Goal: Task Accomplishment & Management: Use online tool/utility

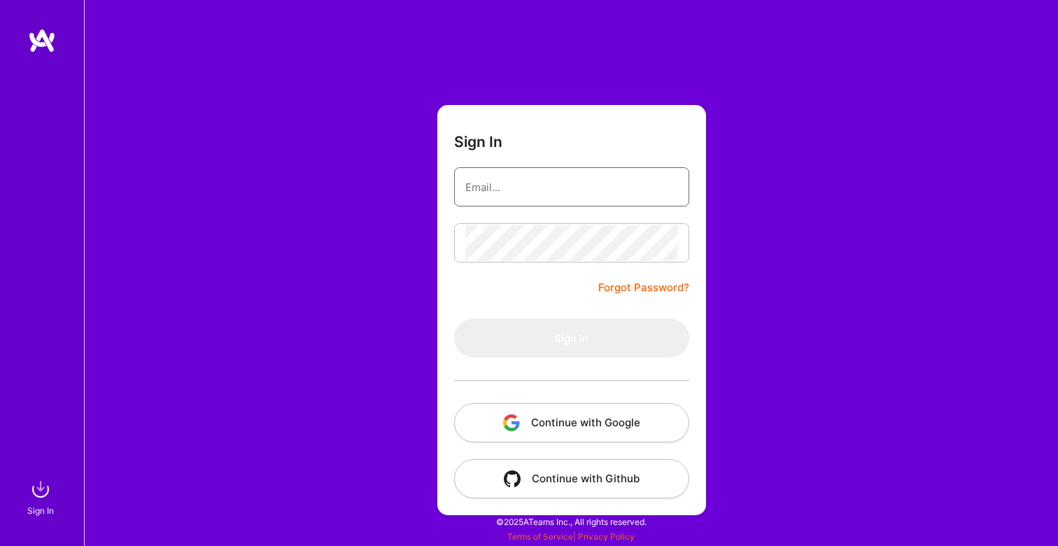
click at [540, 191] on input "email" at bounding box center [571, 187] width 213 height 36
type input "[EMAIL_ADDRESS][DOMAIN_NAME]"
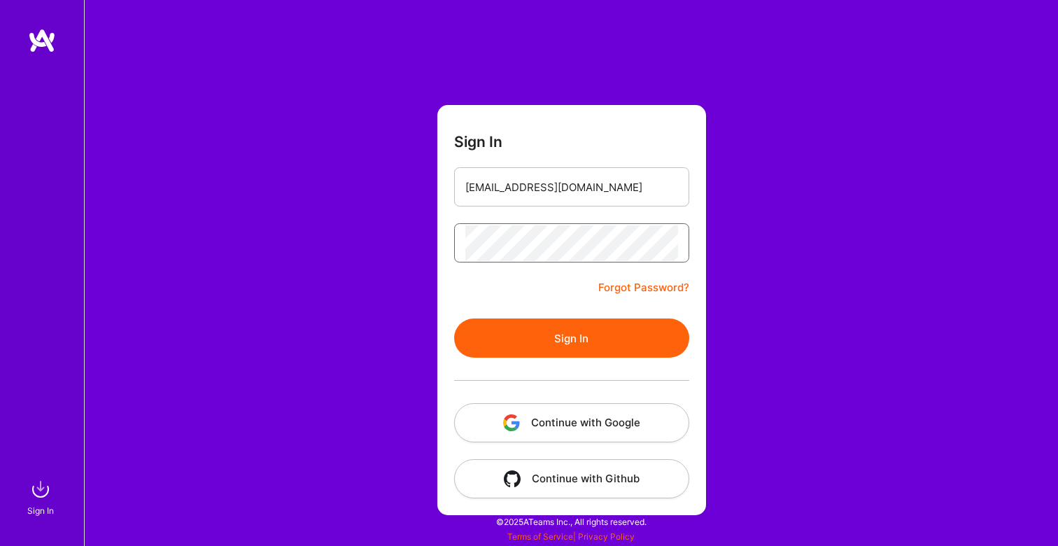
click at [454, 318] on button "Sign In" at bounding box center [571, 337] width 235 height 39
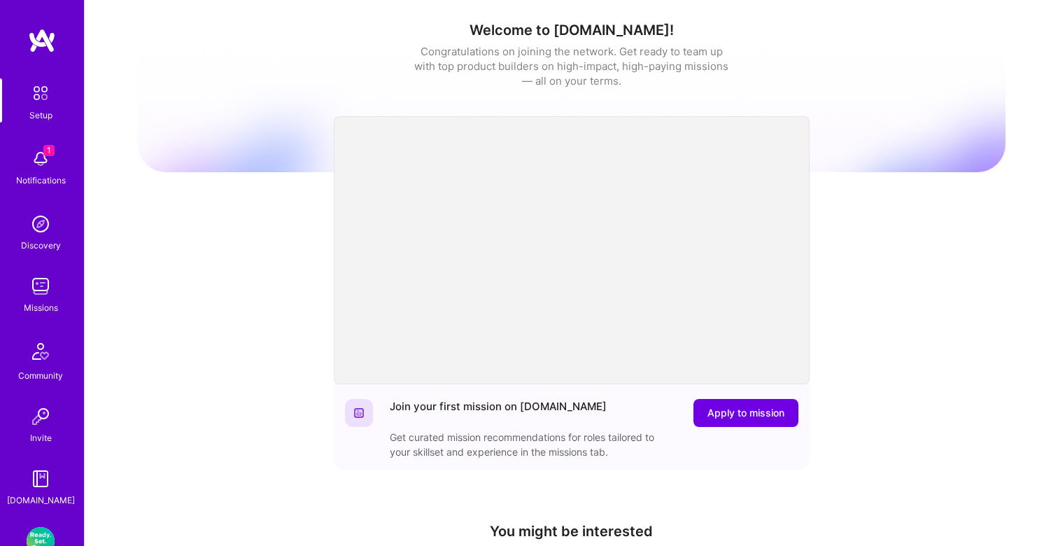
click at [41, 169] on img at bounding box center [41, 159] width 28 height 28
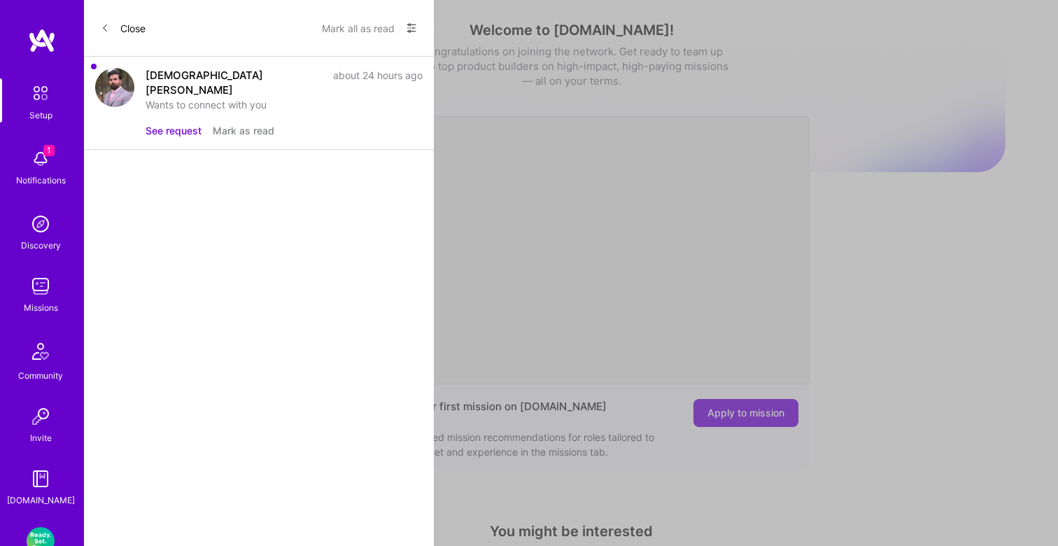
click at [174, 123] on button "See request" at bounding box center [174, 130] width 56 height 15
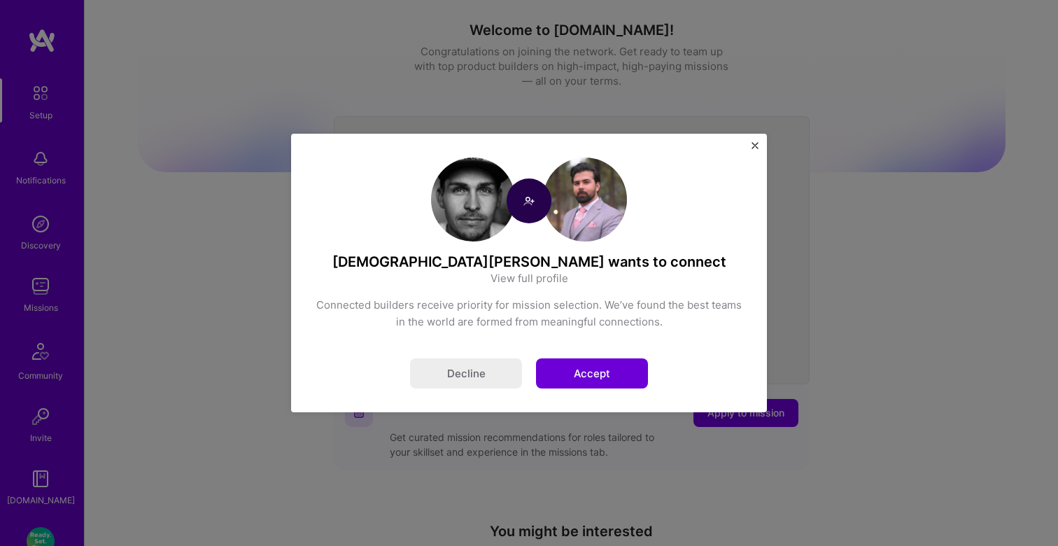
click at [601, 372] on button "Accept" at bounding box center [592, 373] width 112 height 30
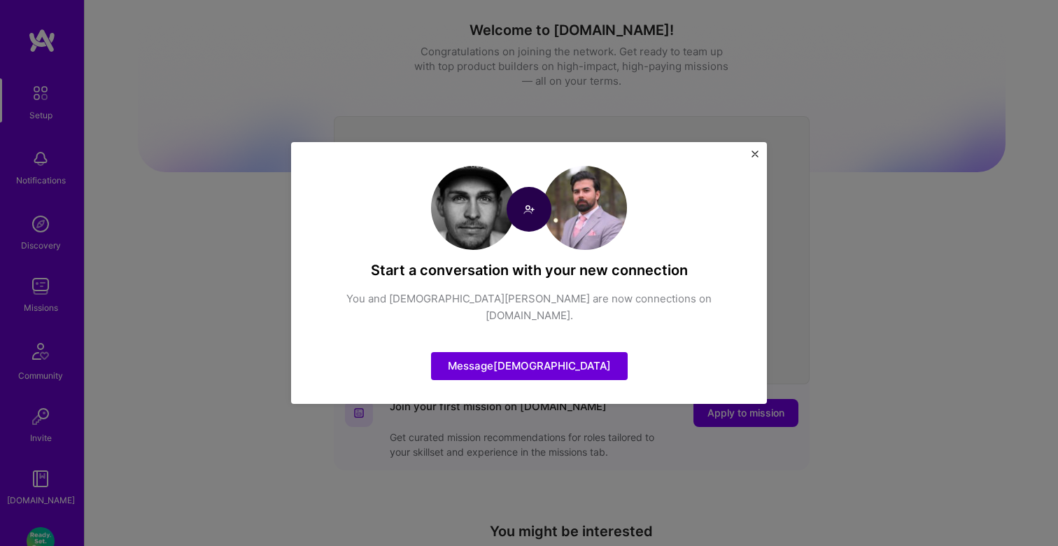
click at [753, 157] on img "Close" at bounding box center [755, 153] width 7 height 7
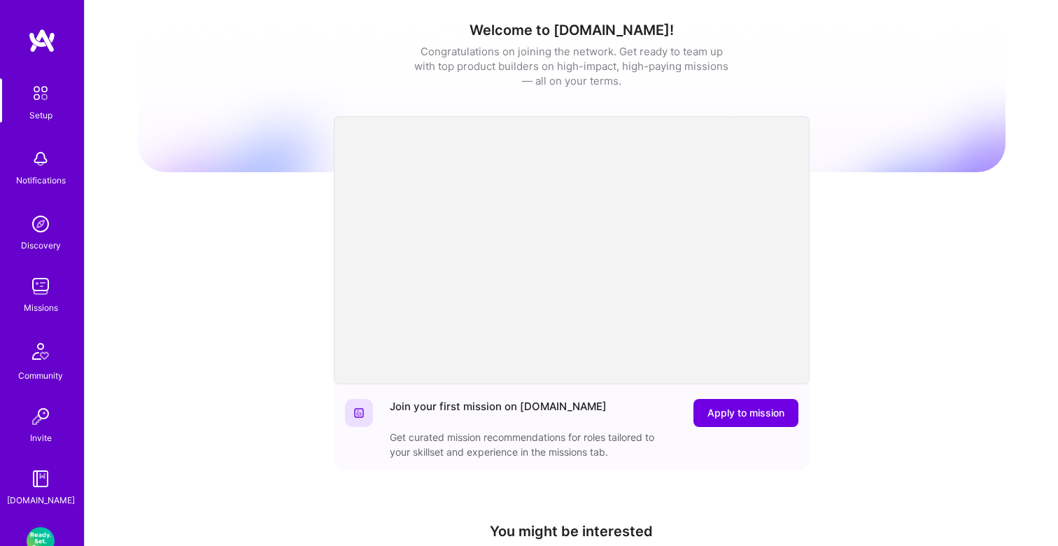
scroll to position [132, 0]
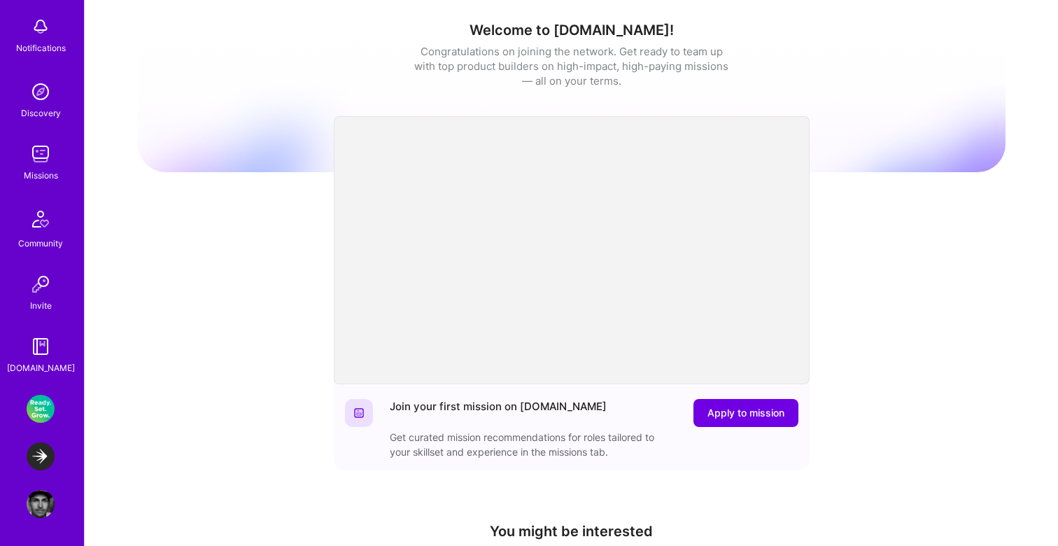
click at [36, 157] on img at bounding box center [41, 154] width 28 height 28
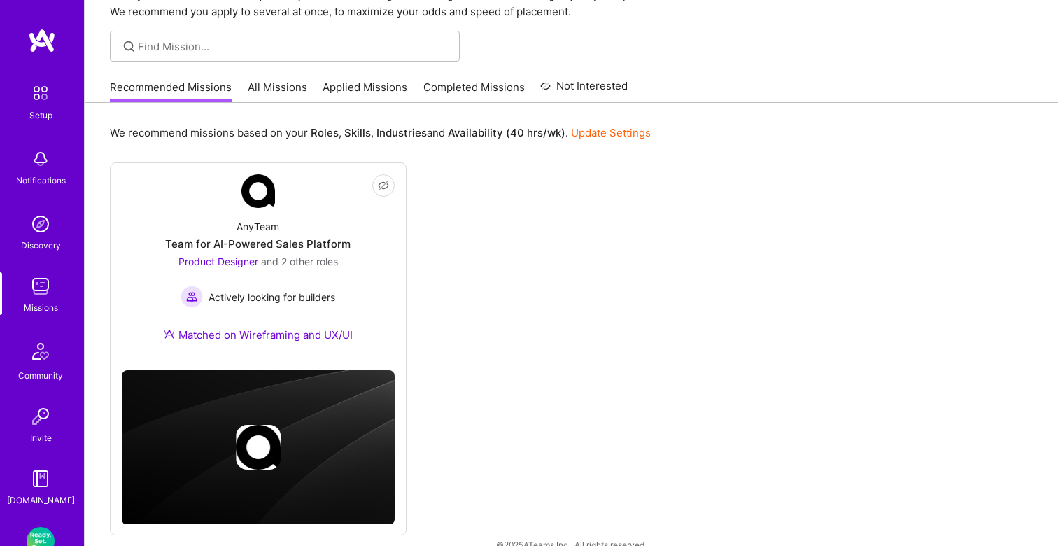
scroll to position [97, 0]
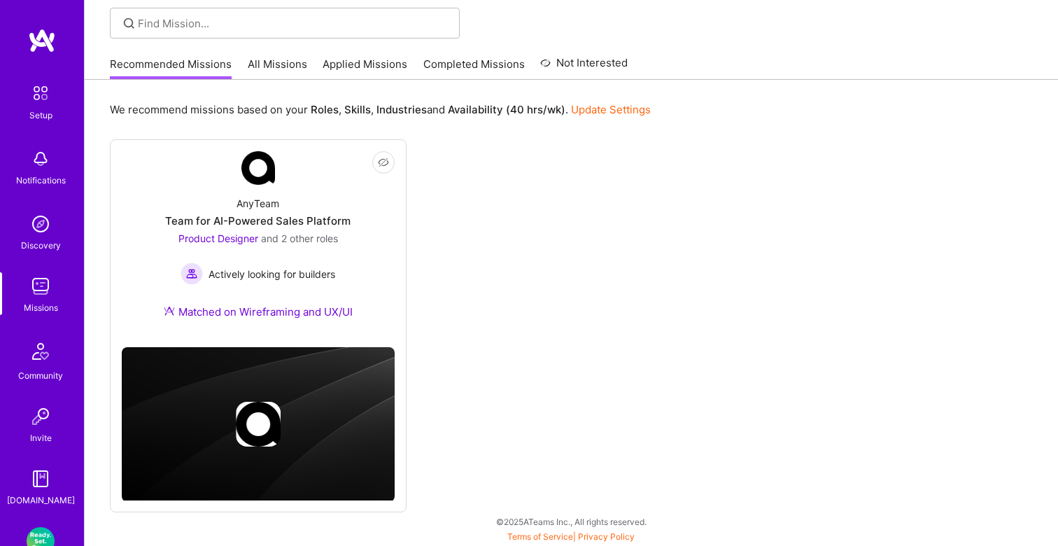
click at [288, 62] on link "All Missions" at bounding box center [277, 68] width 59 height 23
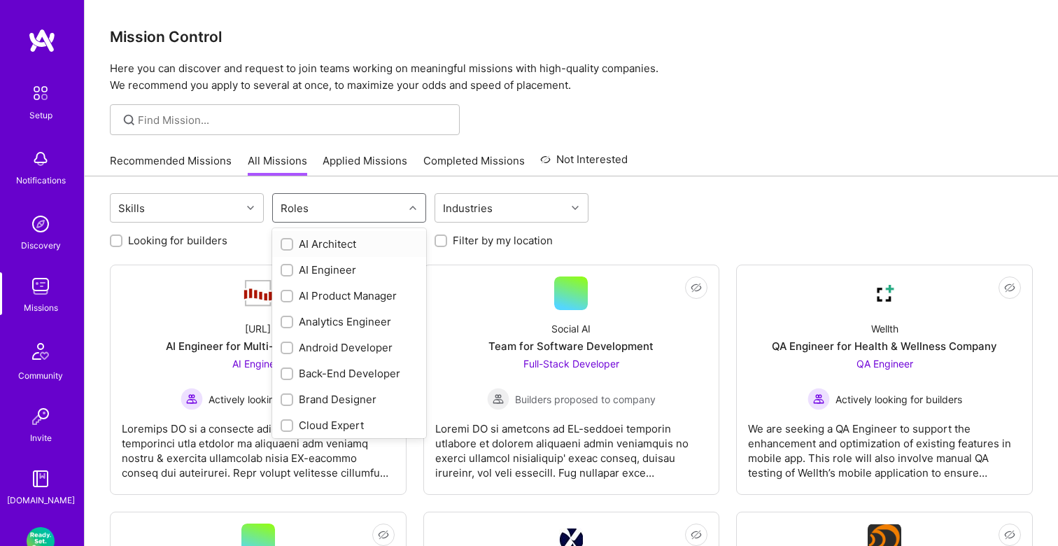
click at [410, 206] on icon at bounding box center [412, 207] width 7 height 7
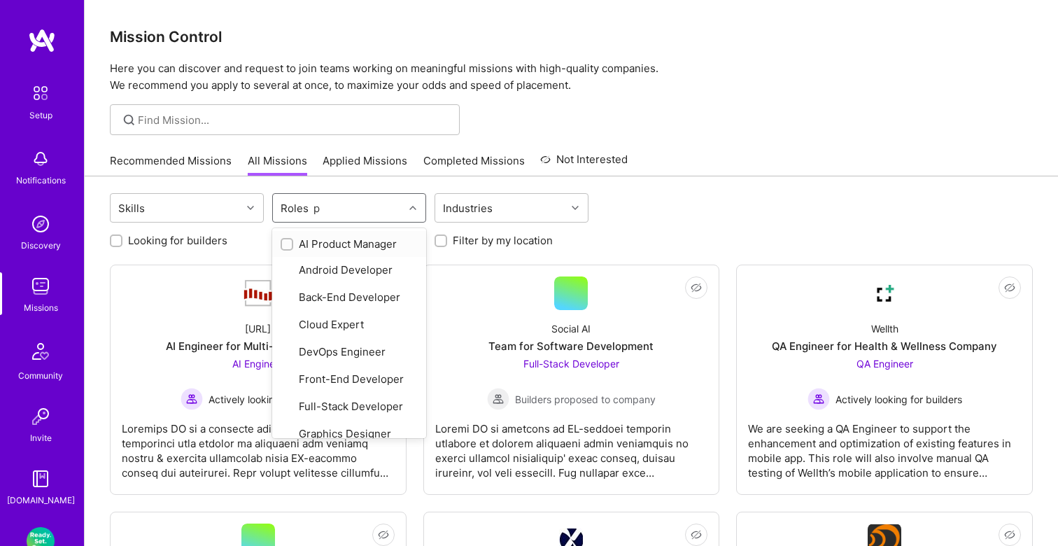
type input "pr"
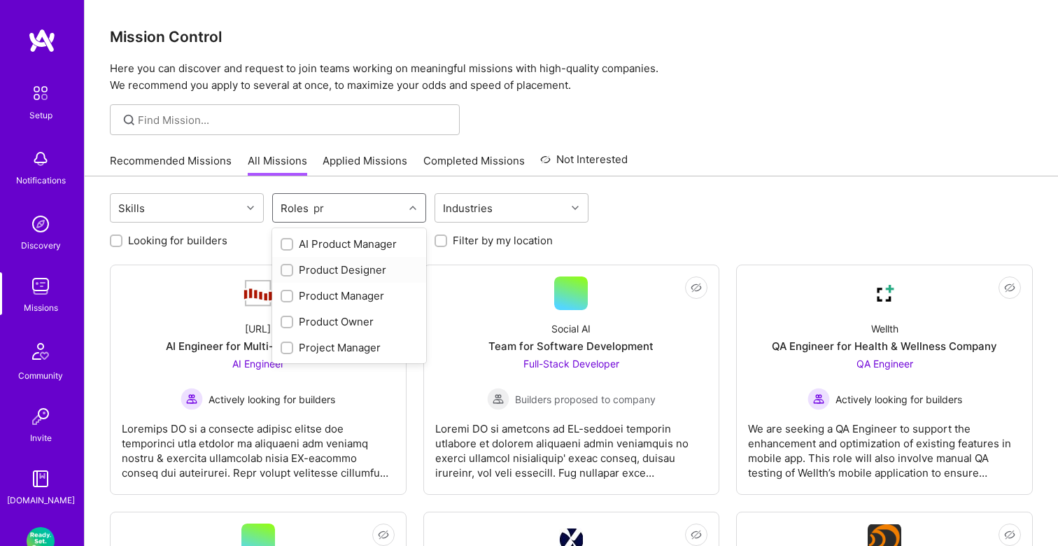
click at [311, 271] on div "Product Designer" at bounding box center [349, 269] width 137 height 15
checkbox input "true"
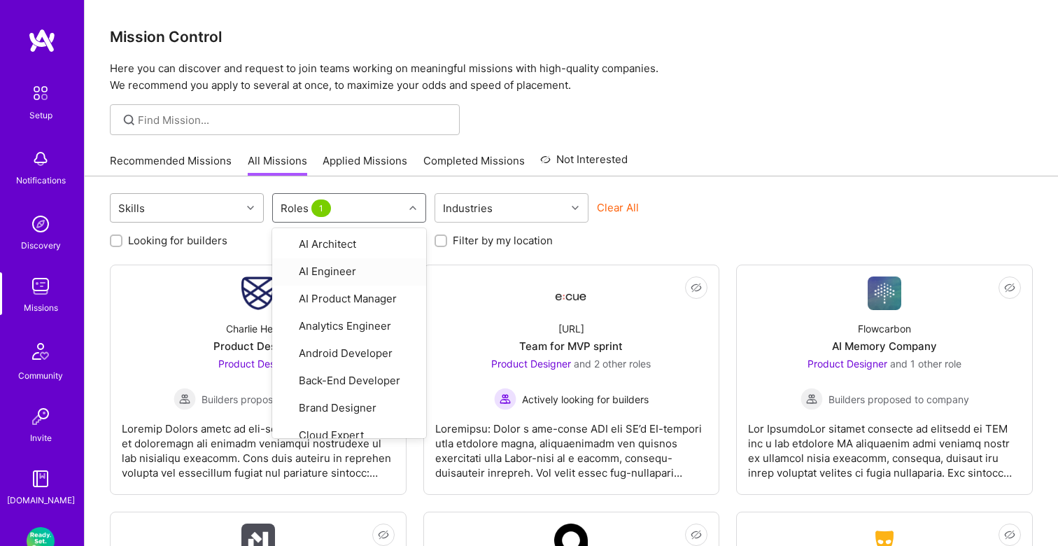
click at [219, 202] on div "Skills" at bounding box center [176, 208] width 131 height 28
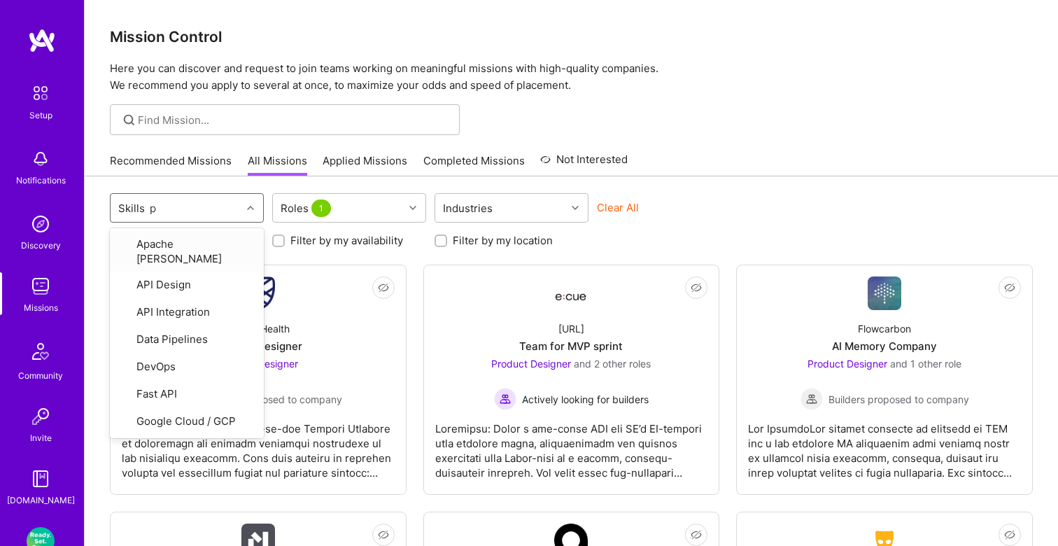
type input "pr"
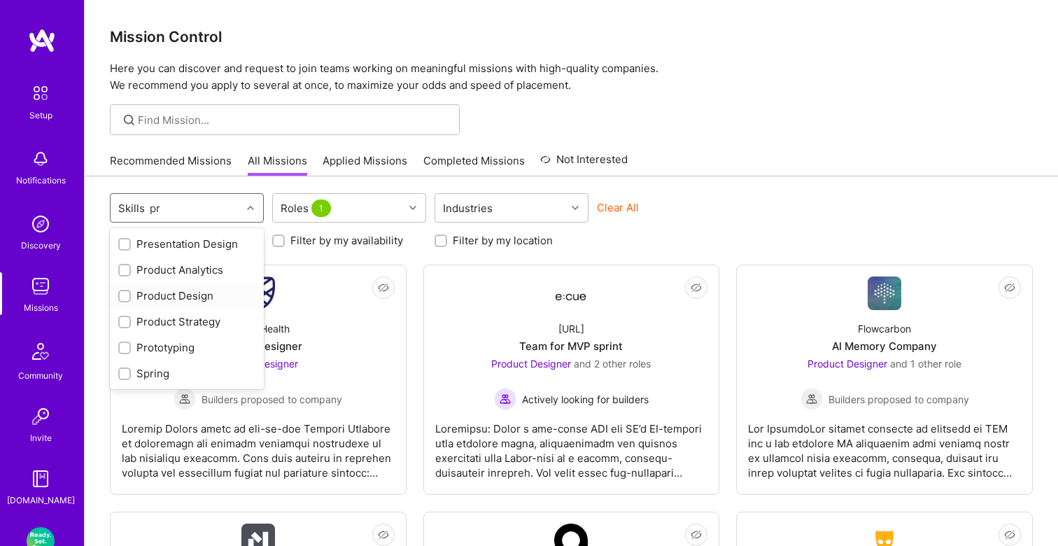
click at [149, 301] on div "Product Design" at bounding box center [186, 295] width 137 height 15
checkbox input "true"
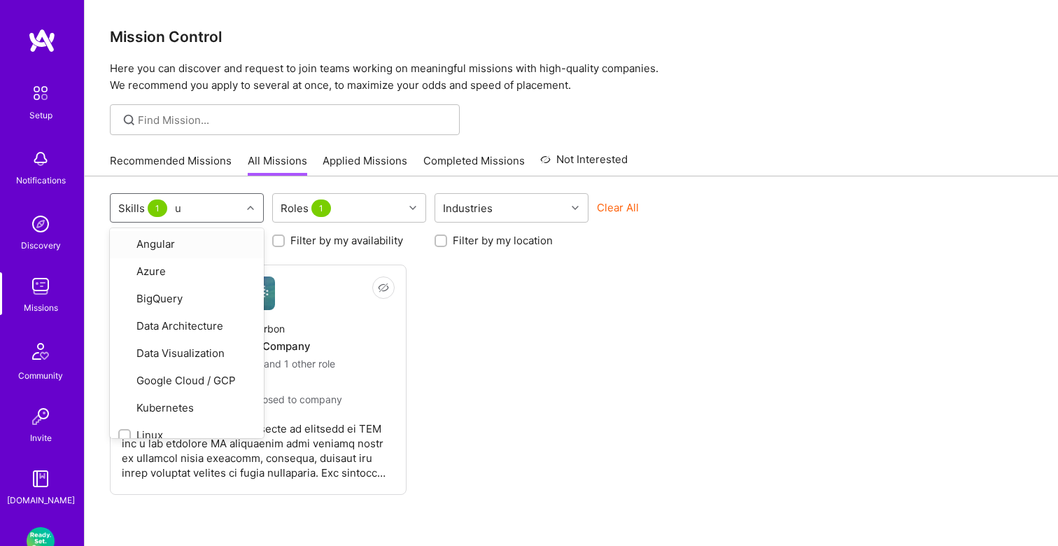
type input "ux"
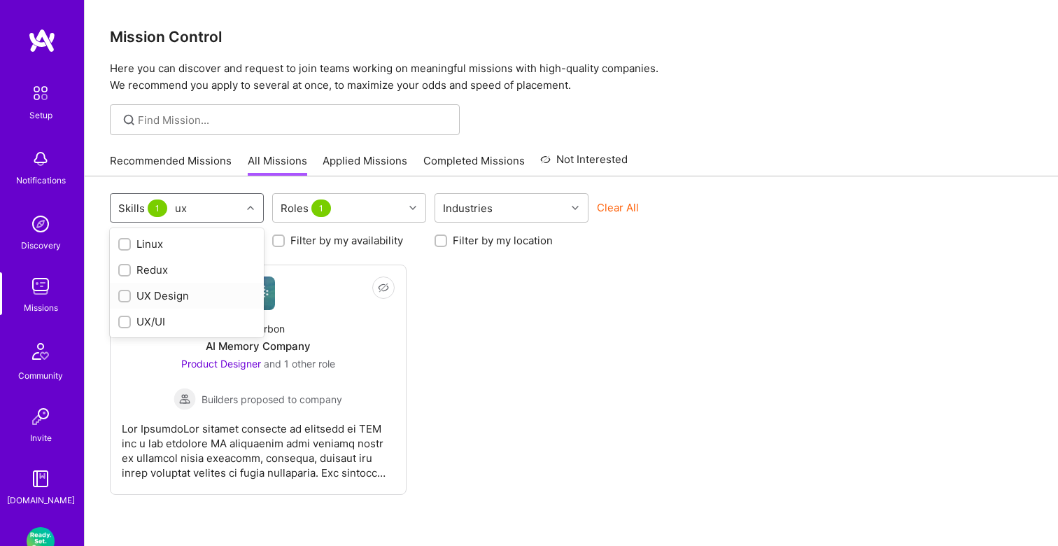
click at [151, 294] on div "UX Design" at bounding box center [186, 295] width 137 height 15
checkbox input "true"
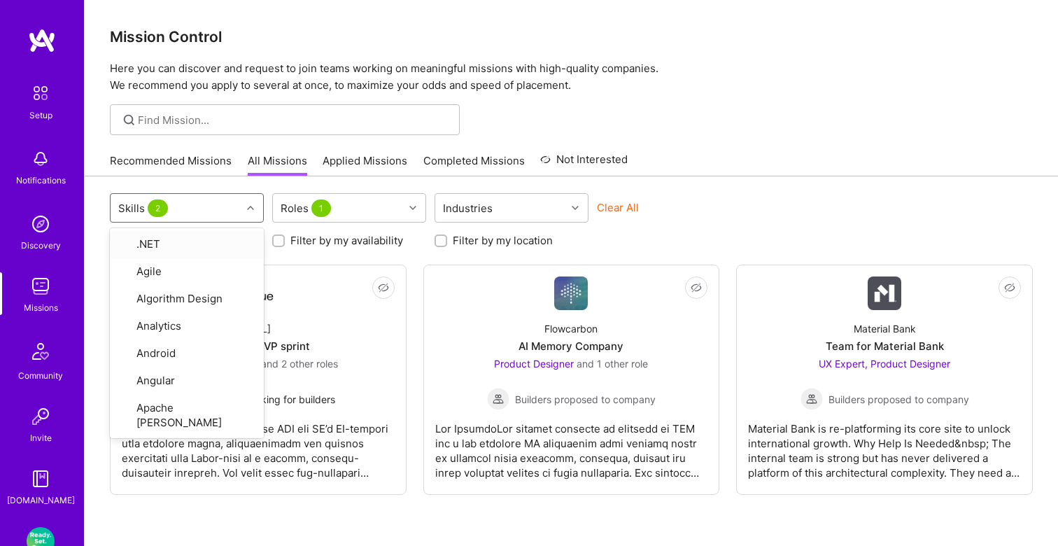
click at [753, 137] on div "Mission Control Here you can discover and request to join teams working on mean…" at bounding box center [572, 306] width 974 height 613
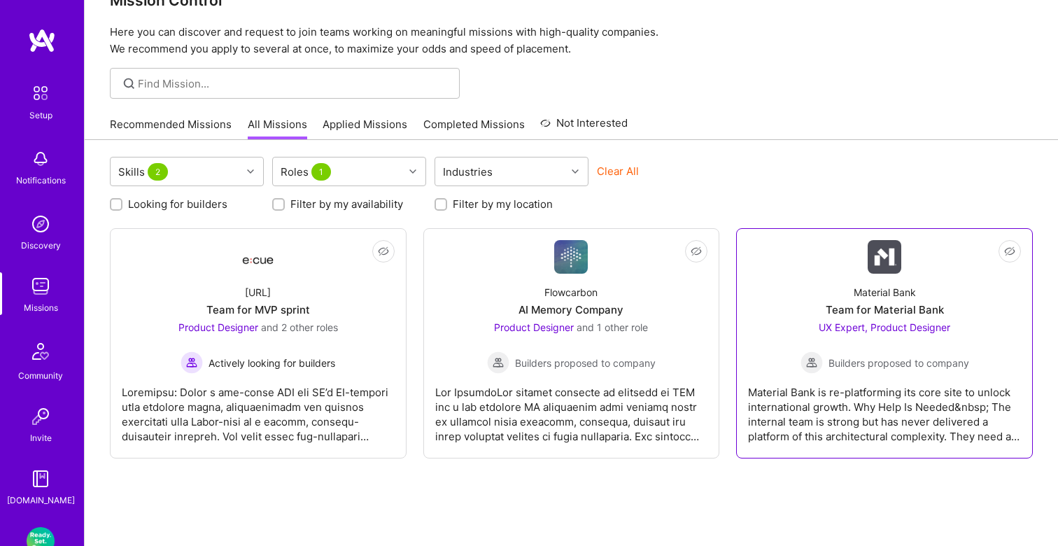
scroll to position [45, 0]
